Goal: Find specific page/section: Locate a particular part of the current website

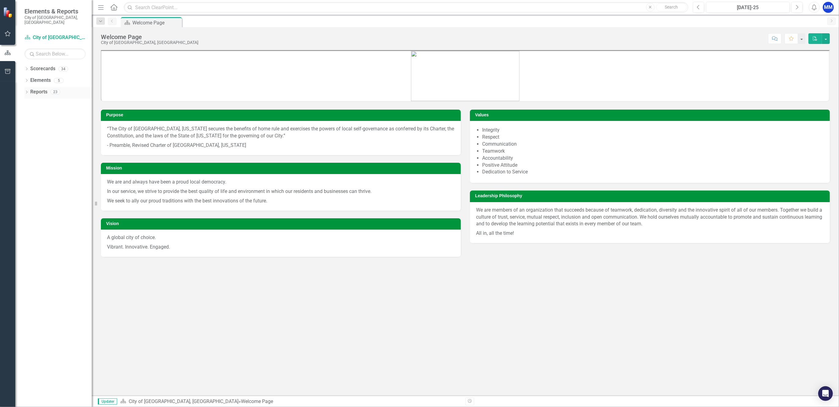
click at [26, 91] on icon at bounding box center [27, 92] width 2 height 3
click at [26, 68] on icon at bounding box center [27, 69] width 2 height 3
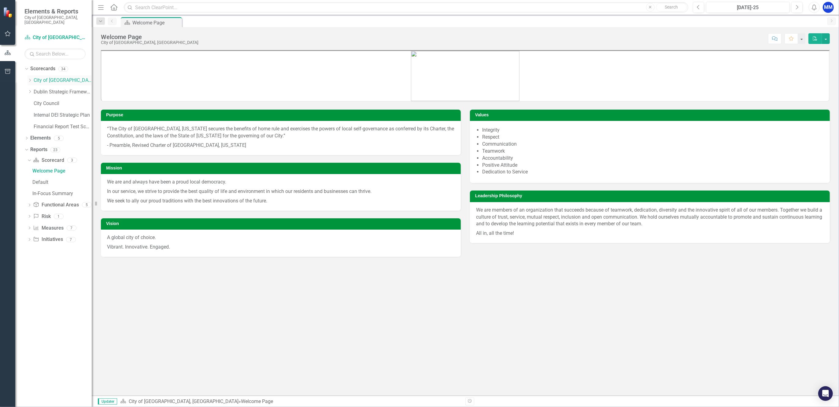
click at [31, 79] on icon "Dropdown" at bounding box center [30, 81] width 5 height 4
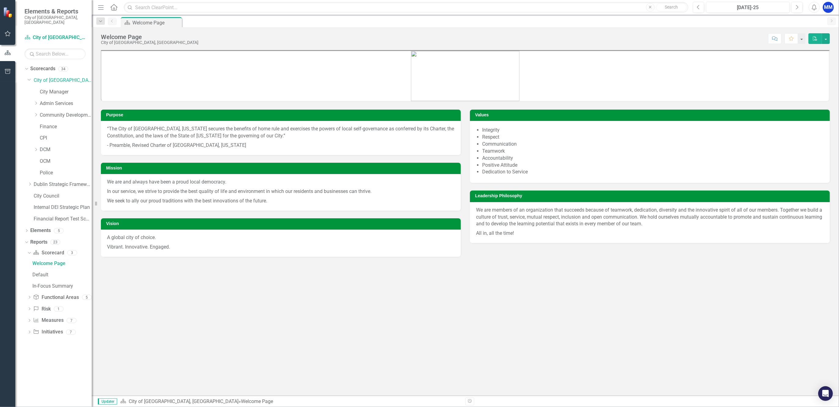
click at [32, 146] on div "Dropdown DCM" at bounding box center [60, 151] width 64 height 12
click at [35, 148] on icon "Dropdown" at bounding box center [36, 150] width 5 height 4
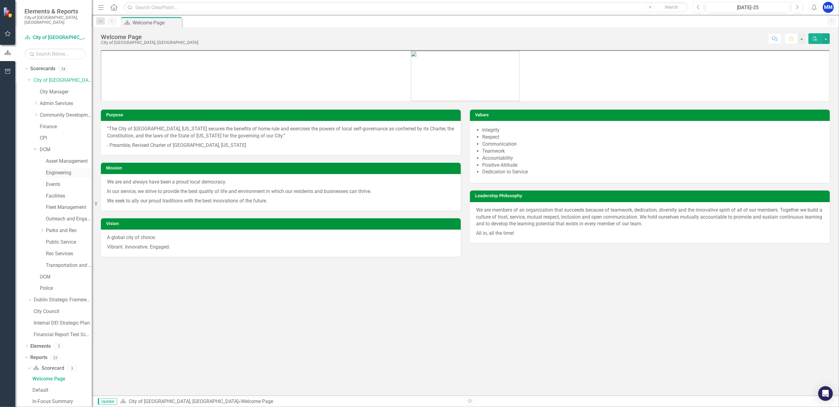
click at [49, 172] on div "Engineering" at bounding box center [69, 173] width 46 height 10
click at [50, 170] on link "Engineering" at bounding box center [69, 173] width 46 height 7
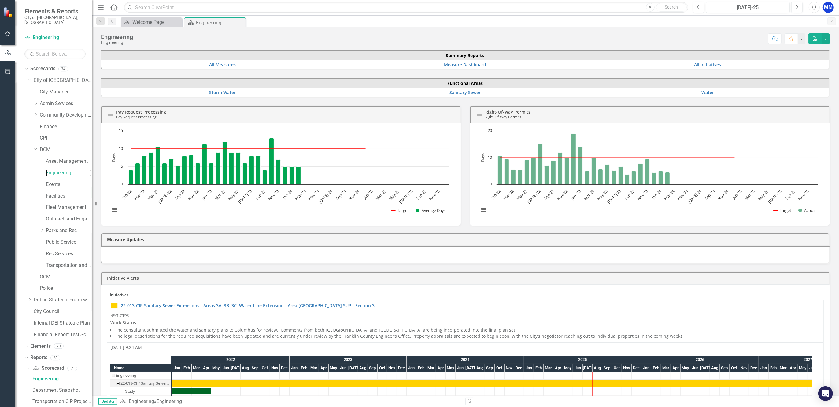
scroll to position [153, 0]
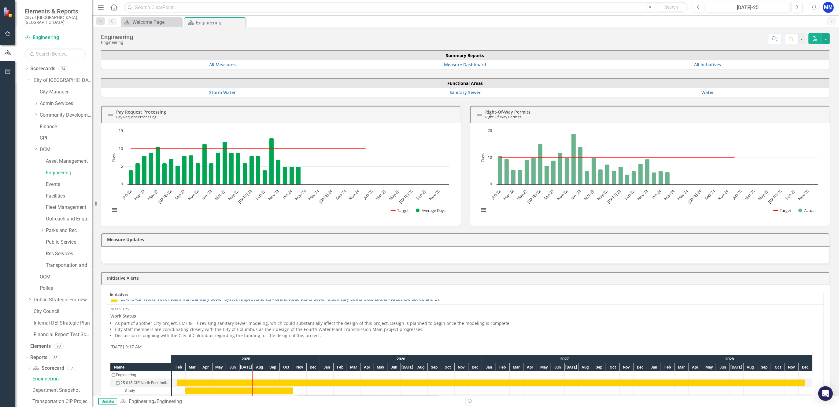
click at [183, 260] on div at bounding box center [465, 256] width 729 height 18
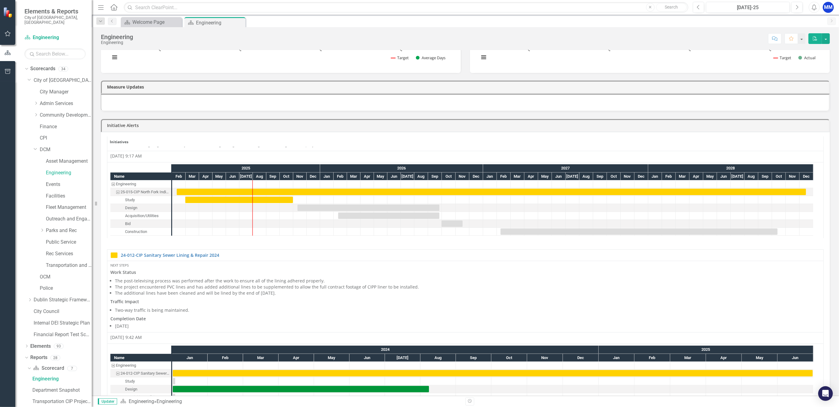
scroll to position [0, 0]
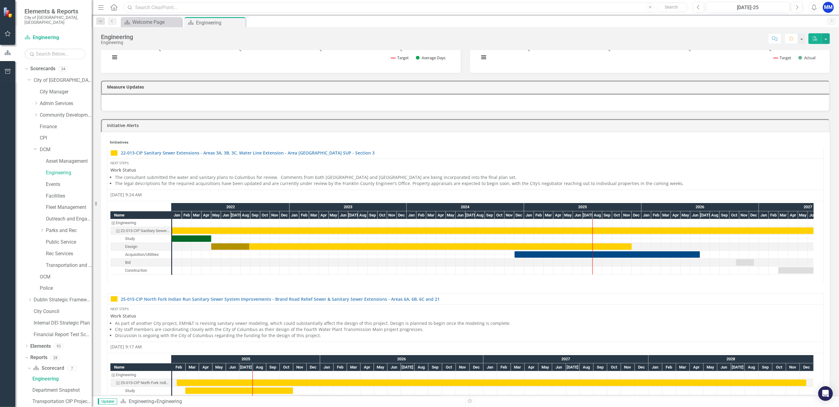
click at [205, 6] on input "text" at bounding box center [406, 7] width 564 height 11
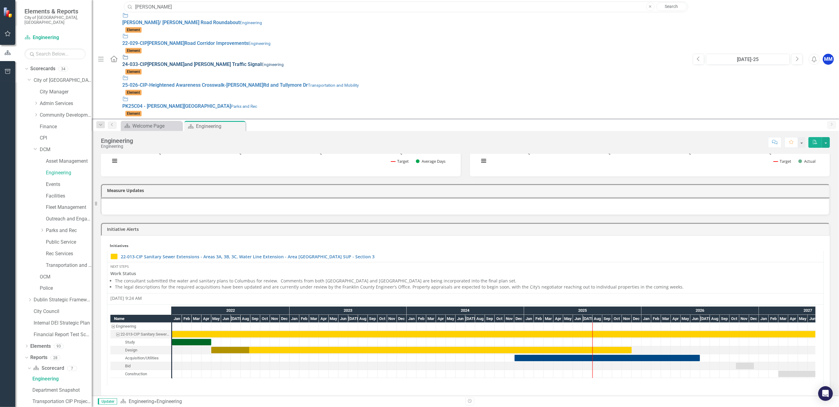
type input "[PERSON_NAME]"
click at [203, 54] on link "Initiative 24-033-CIP [PERSON_NAME] and [PERSON_NAME] Traffic Signal Engineerin…" at bounding box center [404, 64] width 564 height 21
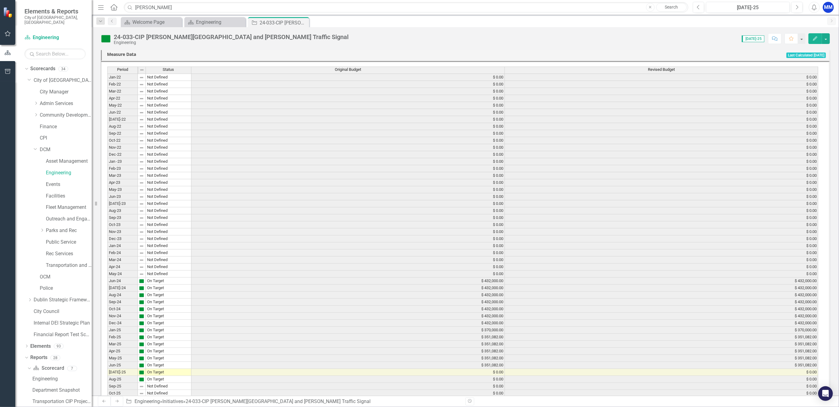
scroll to position [358, 0]
